Goal: Task Accomplishment & Management: Use online tool/utility

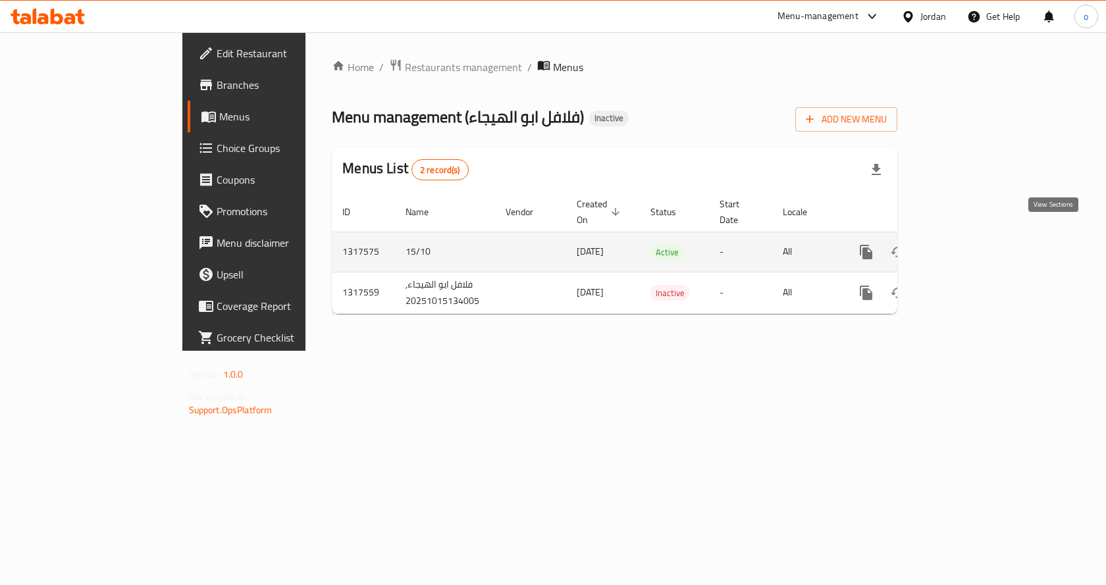
click at [967, 246] on icon "enhanced table" at bounding box center [961, 252] width 12 height 12
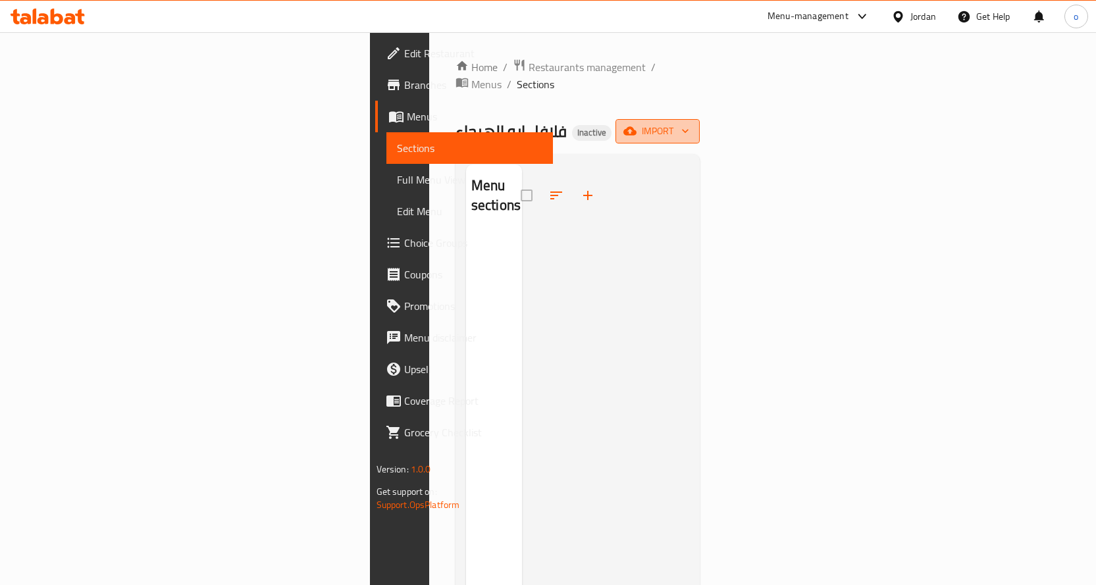
click at [637, 124] on icon "button" at bounding box center [629, 130] width 13 height 13
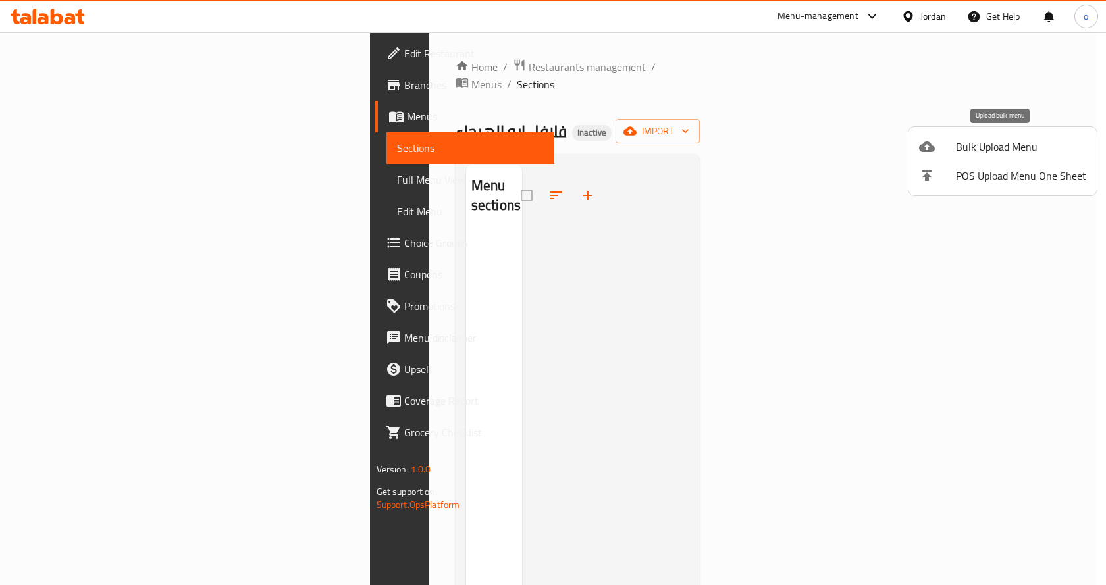
click at [974, 155] on span "Bulk Upload Menu" at bounding box center [1021, 147] width 130 height 16
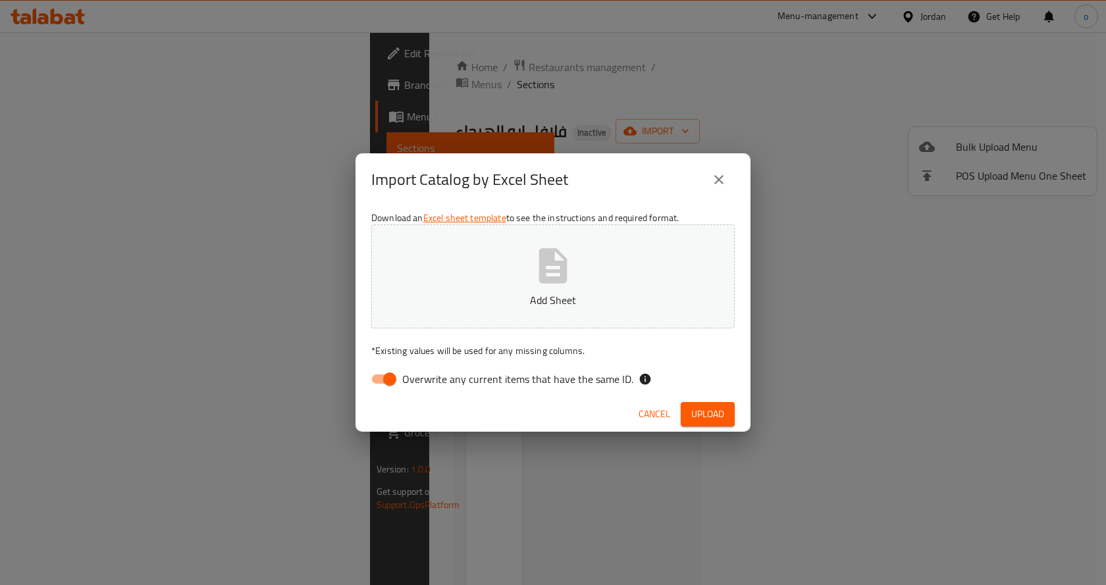
click at [389, 379] on input "Overwrite any current items that have the same ID." at bounding box center [389, 379] width 75 height 25
checkbox input "false"
click at [589, 278] on button "Add Sheet" at bounding box center [552, 276] width 363 height 104
click at [718, 406] on span "Upload" at bounding box center [707, 414] width 33 height 16
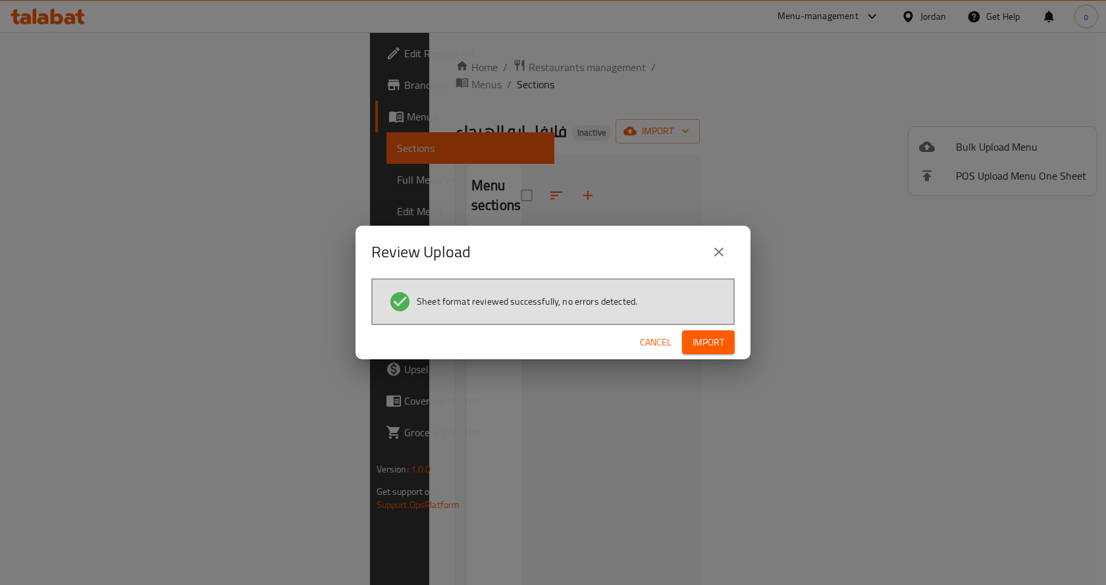
click at [719, 342] on span "Import" at bounding box center [709, 342] width 32 height 16
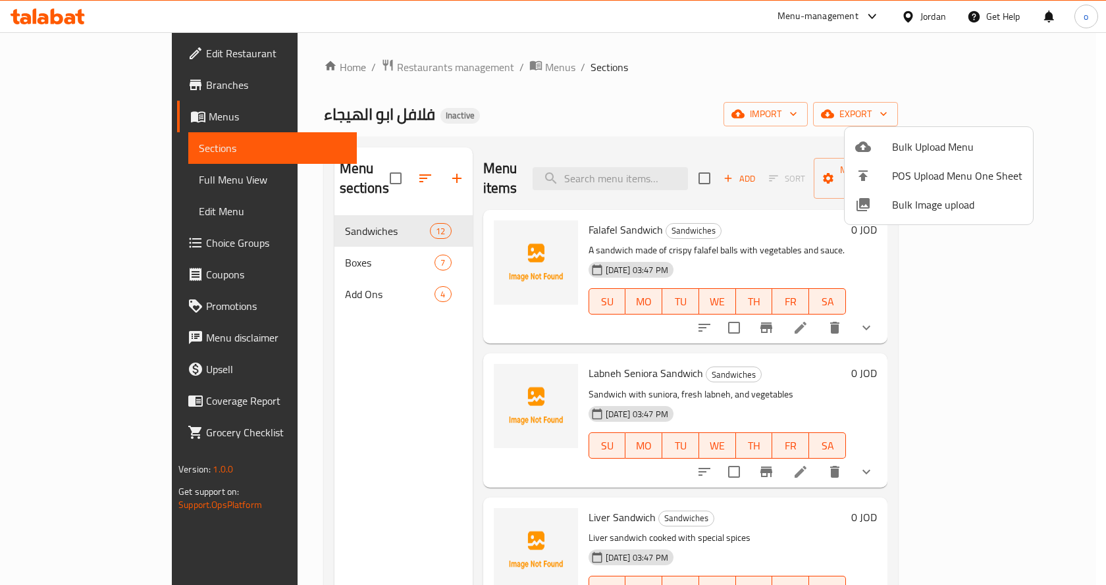
click at [748, 101] on div at bounding box center [553, 292] width 1106 height 585
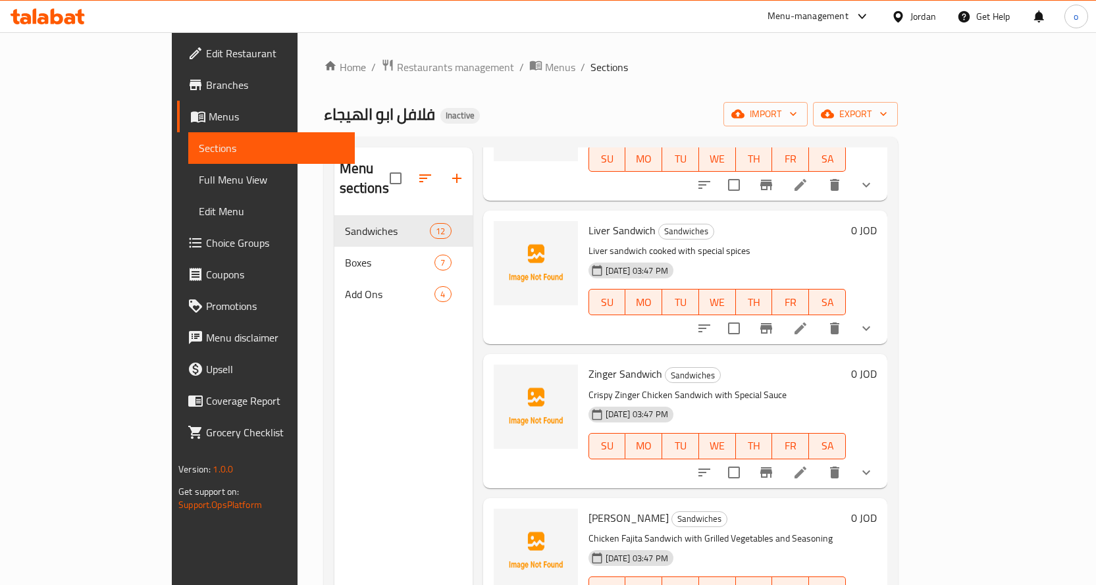
scroll to position [329, 0]
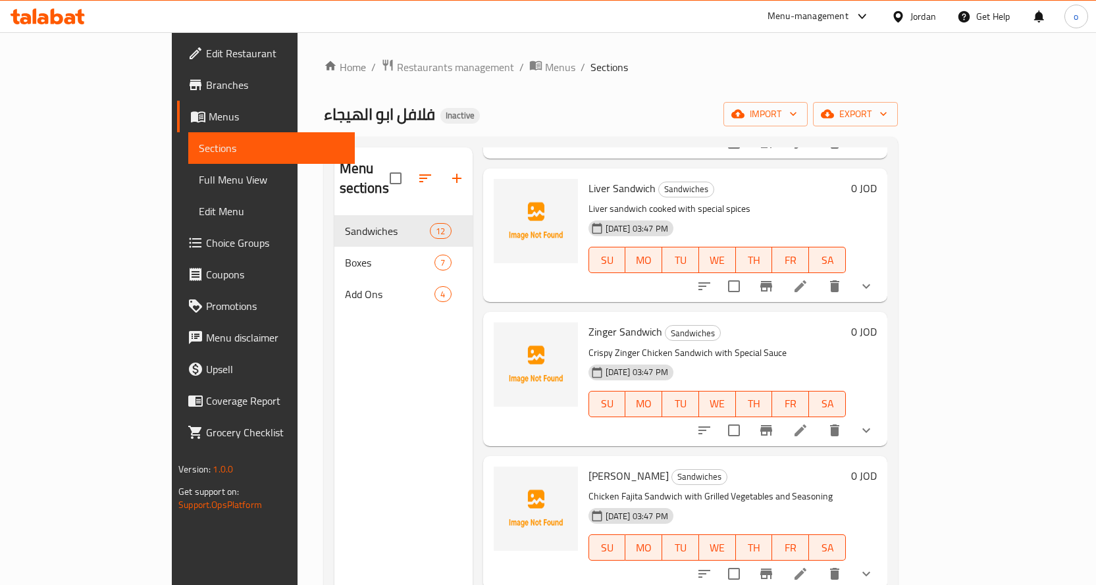
click at [199, 183] on span "Full Menu View" at bounding box center [271, 180] width 145 height 16
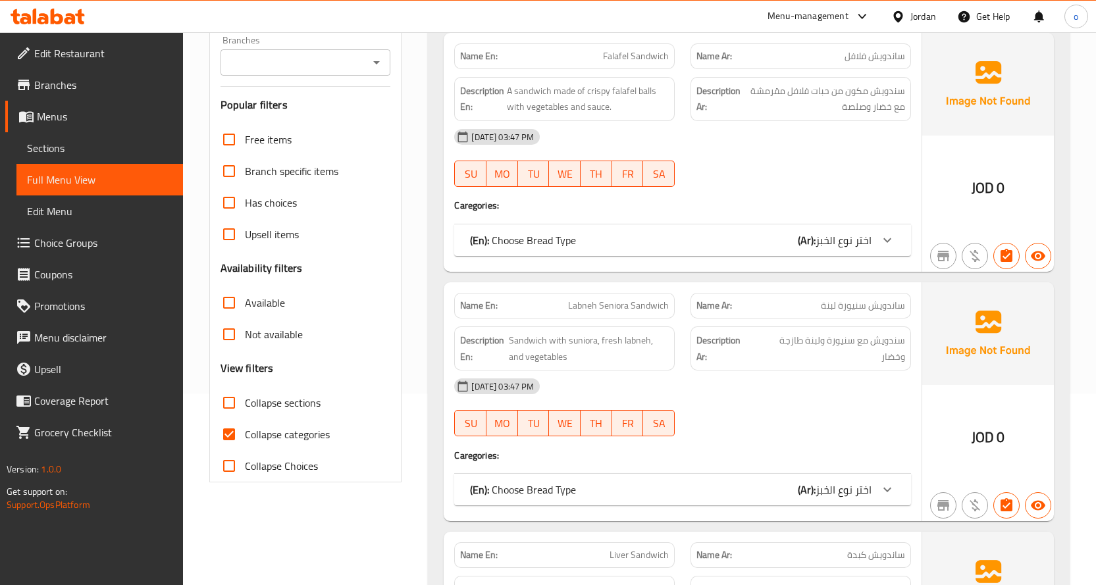
scroll to position [197, 0]
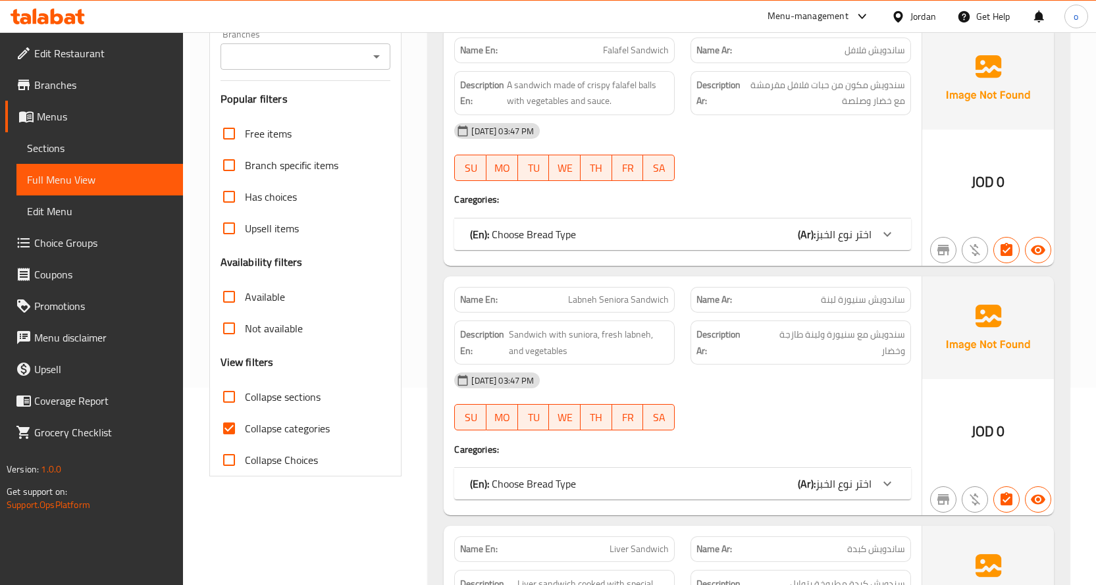
click at [234, 428] on input "Collapse categories" at bounding box center [229, 429] width 32 height 32
checkbox input "false"
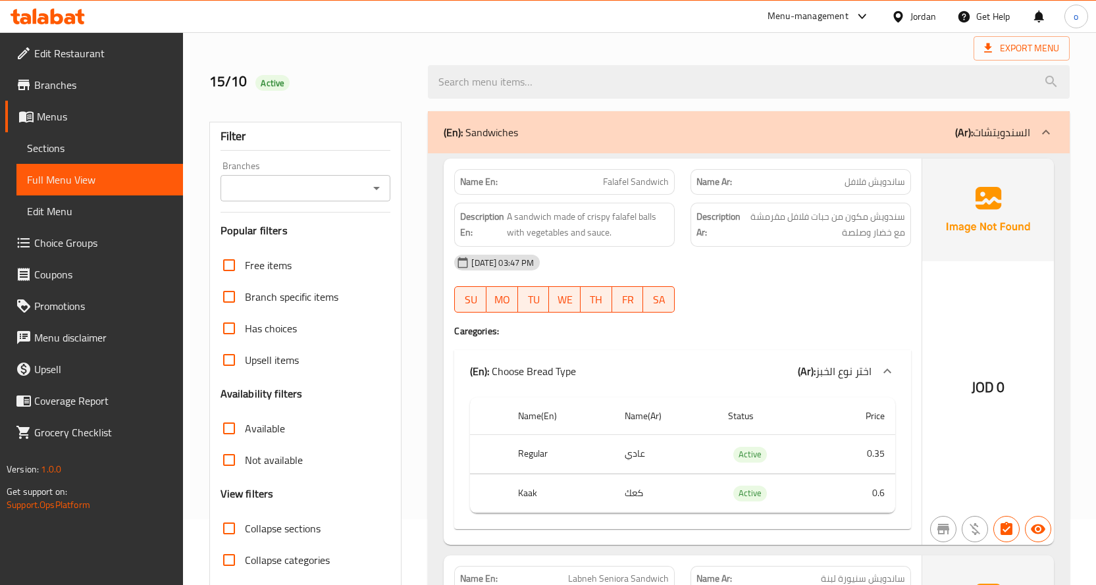
scroll to position [0, 0]
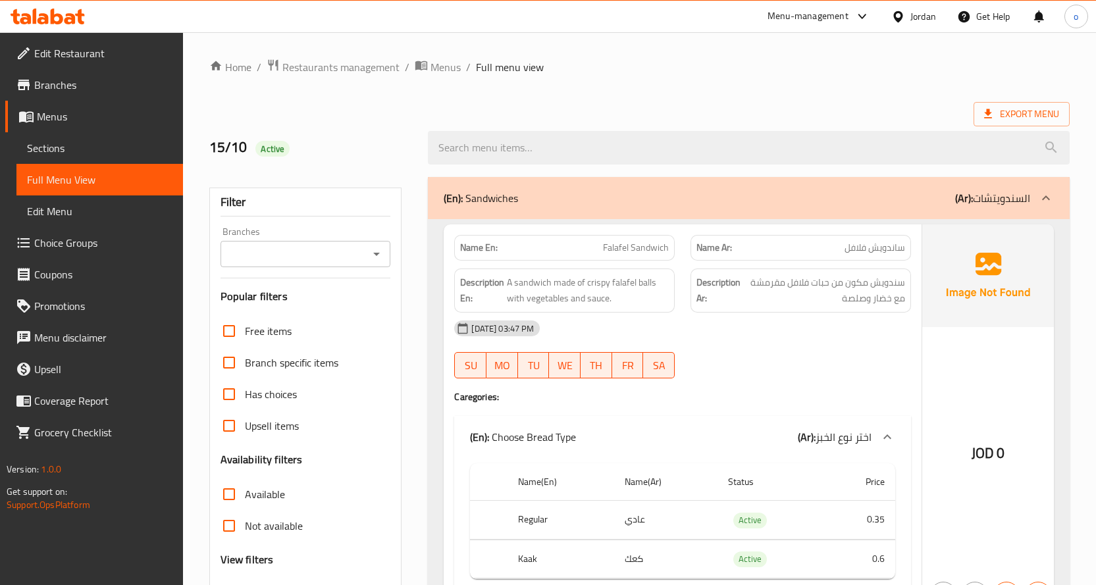
click at [82, 58] on span "Edit Restaurant" at bounding box center [103, 53] width 138 height 16
